Goal: Navigation & Orientation: Find specific page/section

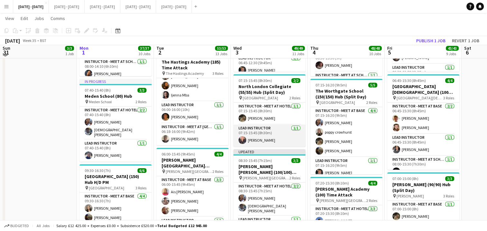
scroll to position [193, 0]
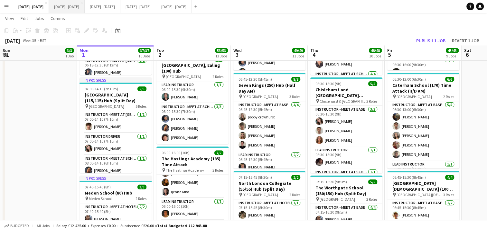
click at [76, 10] on button "[DATE] - [DATE] Close" at bounding box center [67, 6] width 36 height 13
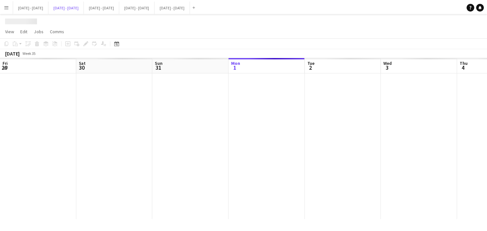
scroll to position [0, 154]
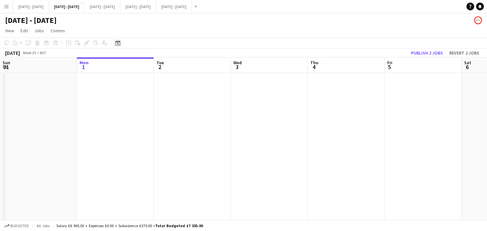
click at [117, 44] on icon "Date picker" at bounding box center [117, 42] width 5 height 5
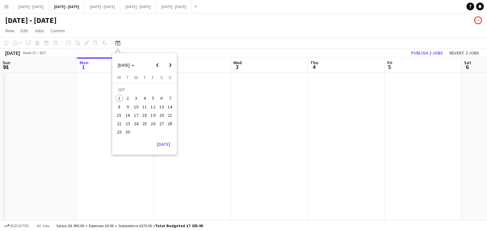
click at [118, 103] on span "8" at bounding box center [120, 107] width 8 height 8
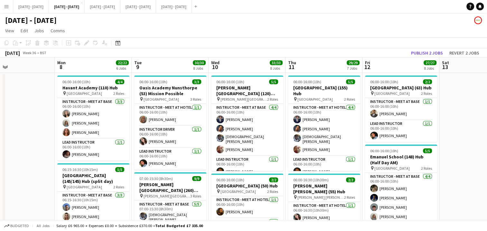
scroll to position [0, 181]
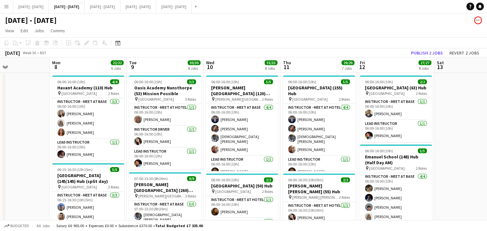
drag, startPoint x: 121, startPoint y: 118, endPoint x: 8, endPoint y: 105, distance: 114.4
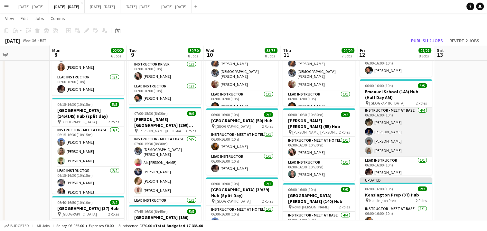
scroll to position [0, 0]
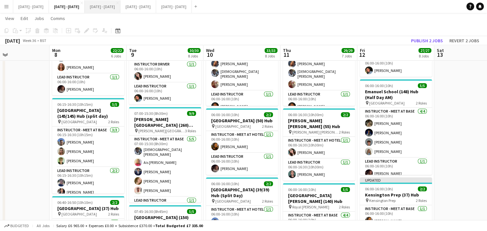
click at [120, 8] on button "[DATE] - [DATE] Close" at bounding box center [103, 6] width 36 height 13
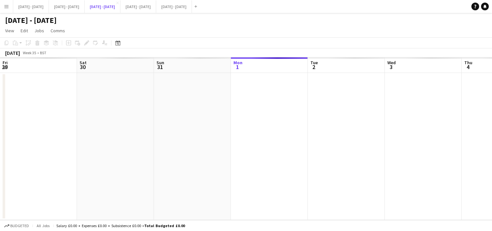
scroll to position [0, 154]
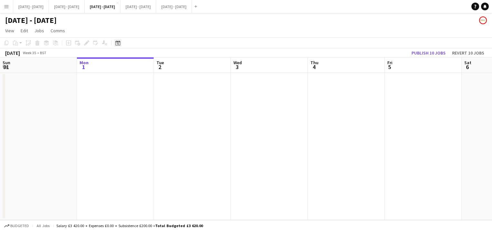
click at [117, 44] on icon at bounding box center [118, 44] width 2 height 2
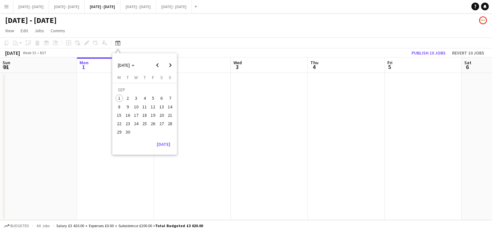
click at [122, 116] on span "15" at bounding box center [120, 115] width 8 height 8
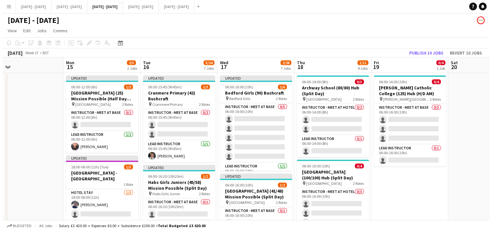
scroll to position [0, 171]
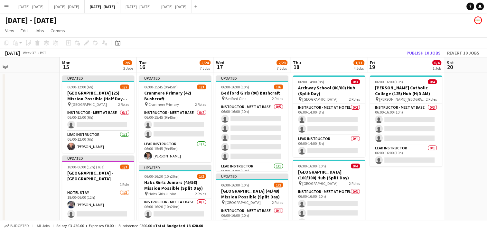
drag, startPoint x: 149, startPoint y: 135, endPoint x: 45, endPoint y: 125, distance: 104.4
click at [156, 11] on button "[DATE] - [DATE] Close" at bounding box center [138, 6] width 36 height 13
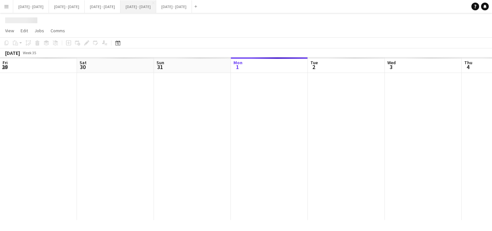
scroll to position [0, 154]
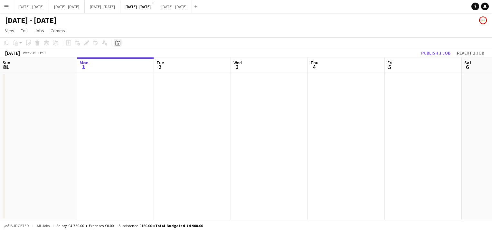
click at [120, 41] on icon at bounding box center [117, 42] width 5 height 5
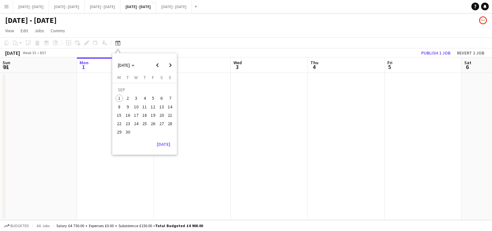
click at [118, 121] on span "22" at bounding box center [120, 123] width 8 height 8
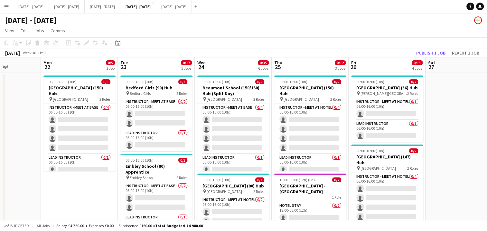
scroll to position [0, 191]
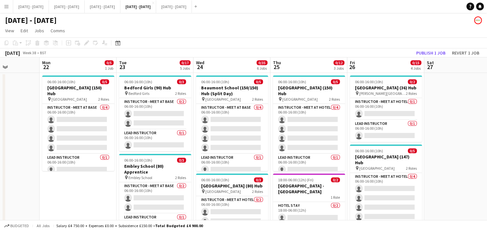
drag, startPoint x: 124, startPoint y: 129, endPoint x: -1, endPoint y: 124, distance: 124.4
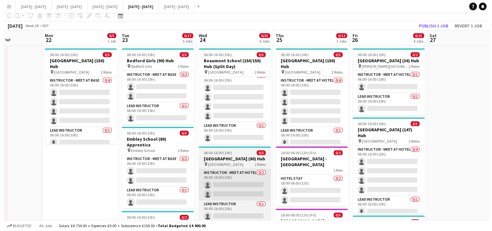
scroll to position [0, 0]
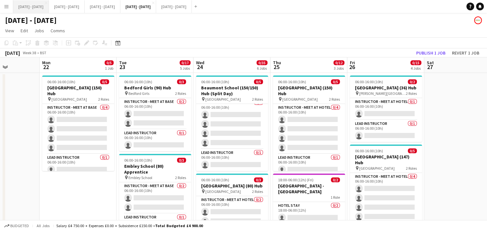
click at [41, 8] on button "[DATE] - [DATE] Close" at bounding box center [31, 6] width 36 height 13
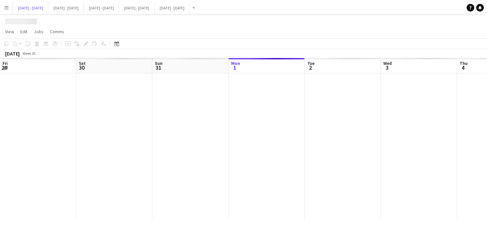
scroll to position [0, 154]
